Goal: Transaction & Acquisition: Purchase product/service

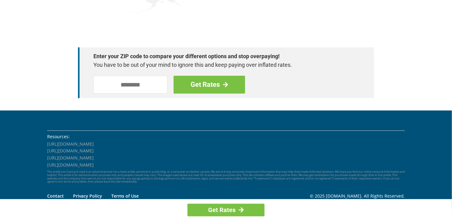
scroll to position [906, 0]
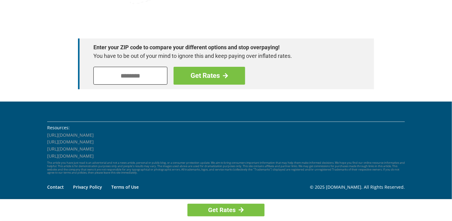
click at [102, 75] on input "tel" at bounding box center [130, 76] width 74 height 18
click at [116, 78] on input "tel" at bounding box center [130, 76] width 74 height 18
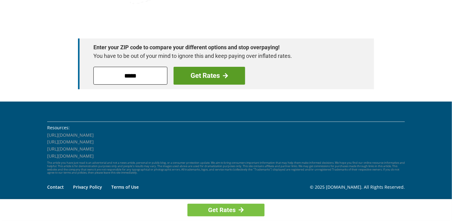
type input "*****"
click at [226, 78] on span at bounding box center [225, 76] width 5 height 6
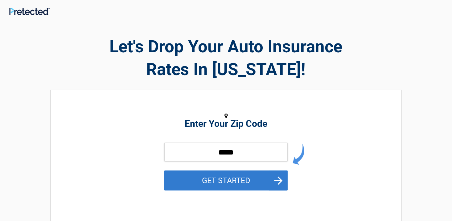
click at [275, 183] on button "GET STARTED" at bounding box center [225, 181] width 123 height 20
